Goal: Transaction & Acquisition: Book appointment/travel/reservation

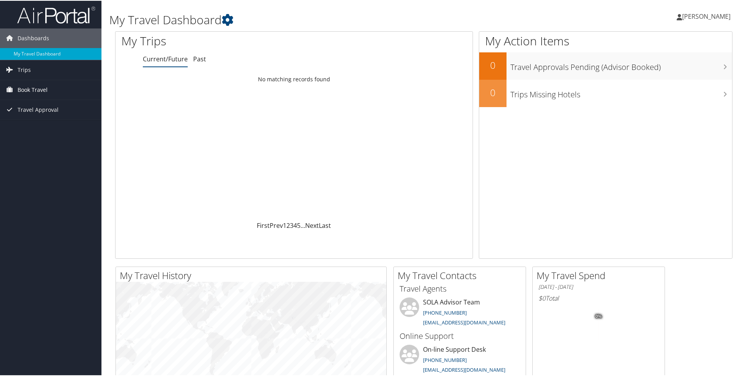
click at [26, 91] on span "Book Travel" at bounding box center [33, 89] width 30 height 20
click at [32, 115] on link "Book/Manage Online Trips" at bounding box center [51, 117] width 102 height 12
